Goal: Transaction & Acquisition: Book appointment/travel/reservation

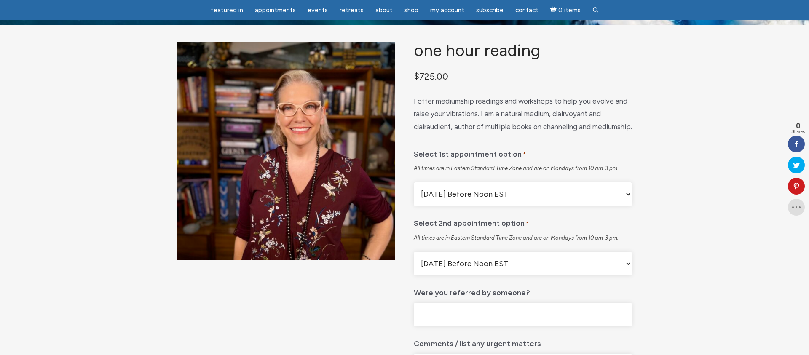
scroll to position [43, 0]
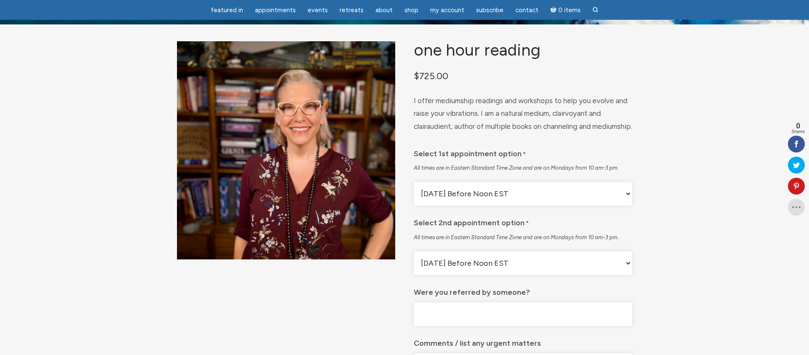
click at [628, 206] on select "Monday Before Noon EST Monday After Noon EST First Available" at bounding box center [523, 194] width 218 height 24
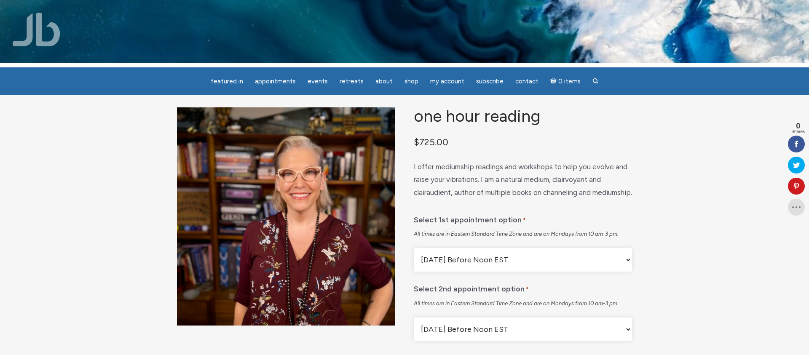
scroll to position [6, 0]
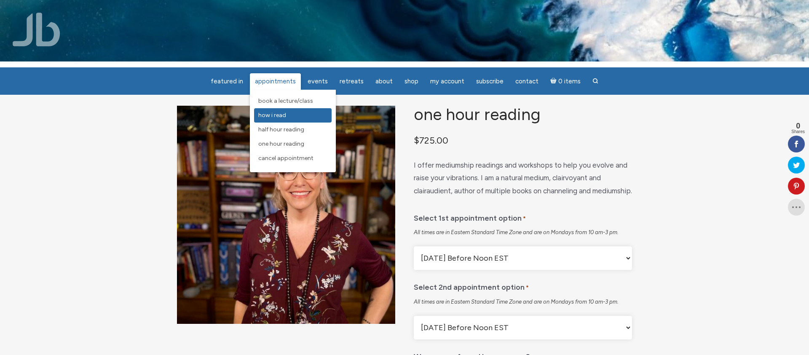
click at [273, 115] on span "How I Read" at bounding box center [272, 115] width 28 height 7
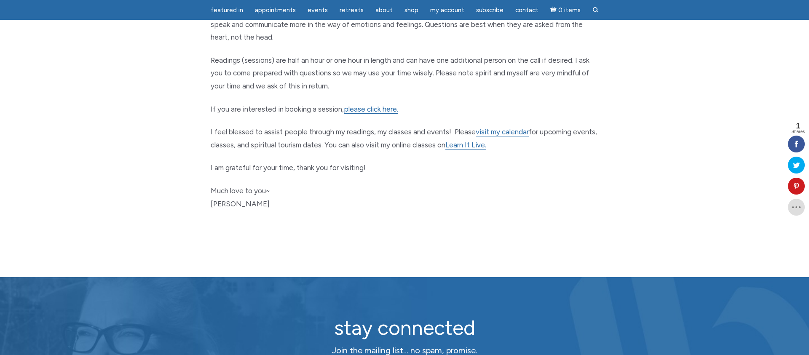
scroll to position [439, 0]
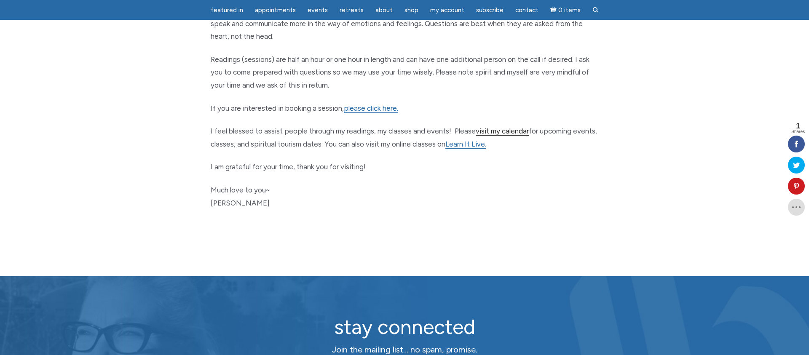
click at [500, 132] on link "visit my calendar" at bounding box center [502, 131] width 53 height 9
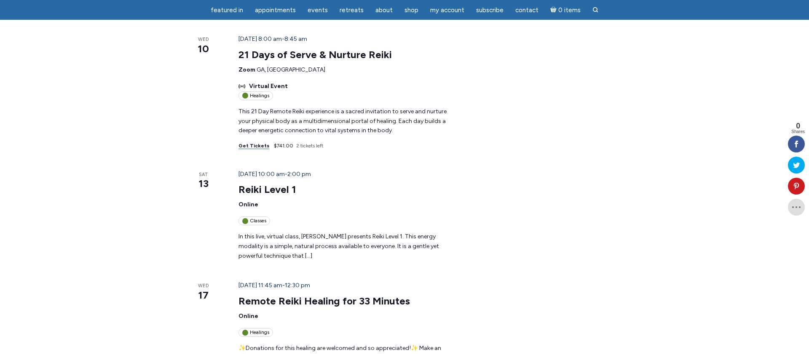
scroll to position [184, 0]
click at [457, 232] on p "In this live, virtual class, [PERSON_NAME] presents Reiki Level 1. This energy …" at bounding box center [347, 246] width 219 height 29
click at [278, 48] on link "21 Days of Serve & Nurture Reiki" at bounding box center [314, 54] width 153 height 13
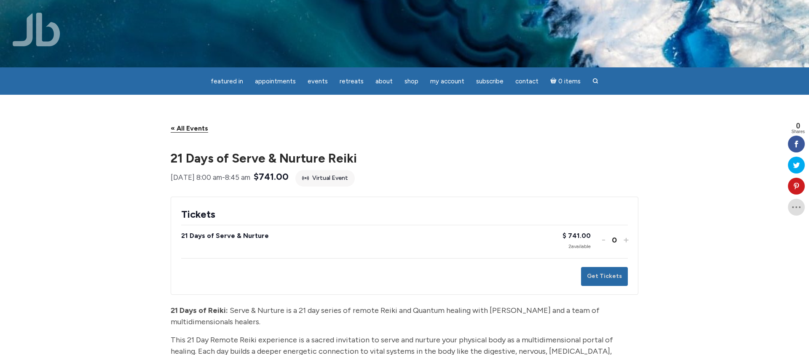
click at [188, 133] on link "« All Events" at bounding box center [189, 128] width 37 height 8
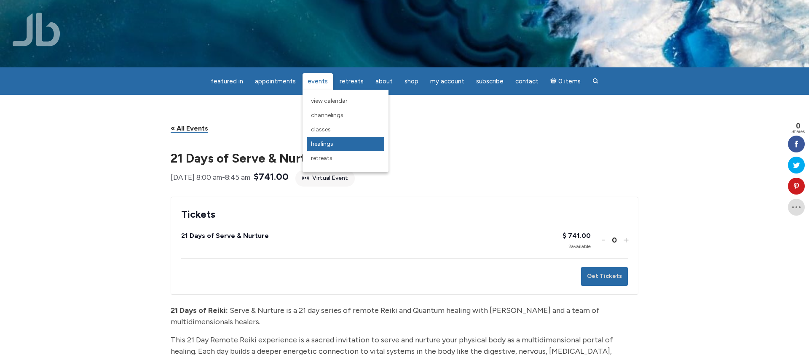
click at [327, 142] on span "Healings" at bounding box center [322, 143] width 22 height 7
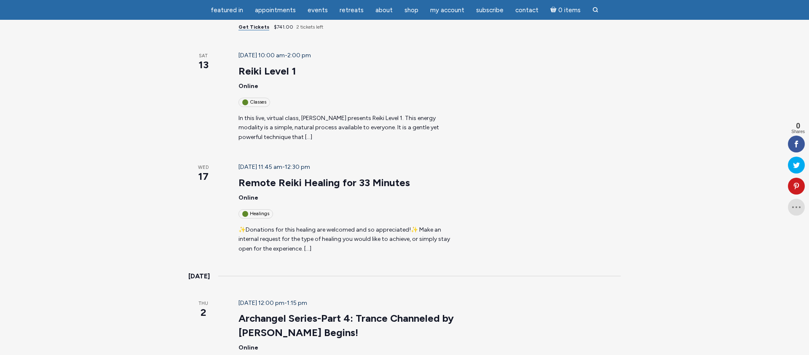
scroll to position [283, 0]
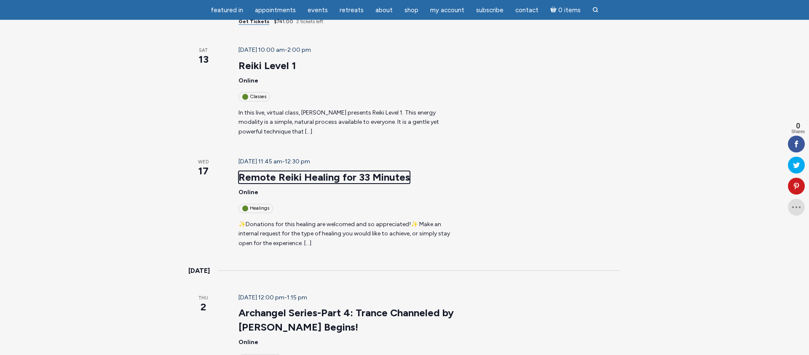
click at [249, 171] on link "Remote Reiki Healing for 33 Minutes" at bounding box center [323, 177] width 171 height 13
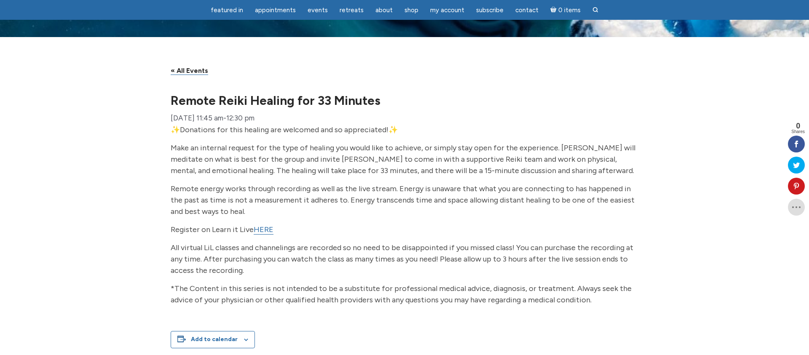
scroll to position [29, 0]
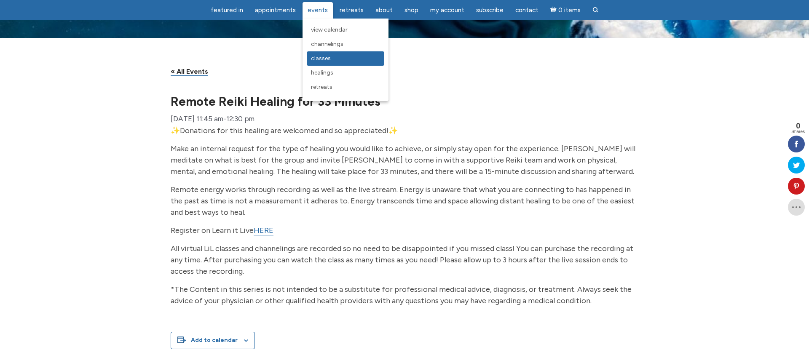
click at [322, 60] on span "Classes" at bounding box center [321, 58] width 20 height 7
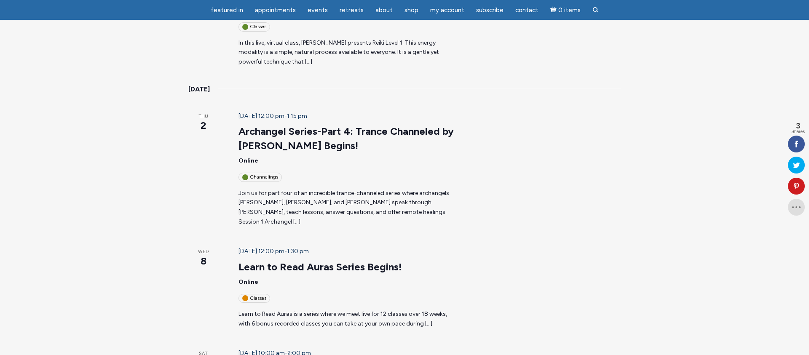
scroll to position [219, 0]
